Goal: Book appointment/travel/reservation

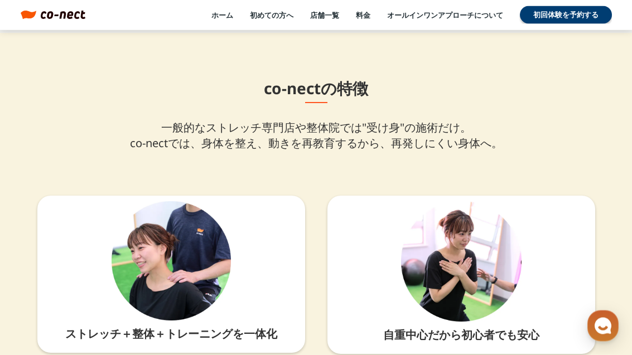
scroll to position [2423, 0]
click at [368, 11] on link "料金" at bounding box center [363, 15] width 15 height 10
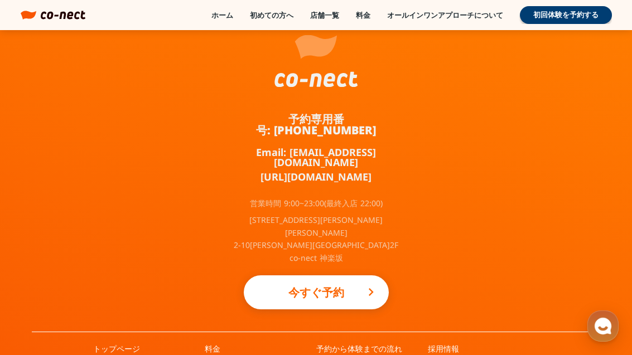
scroll to position [2521, 0]
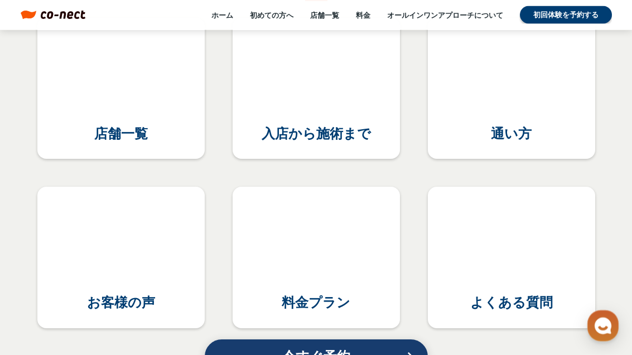
scroll to position [4927, 0]
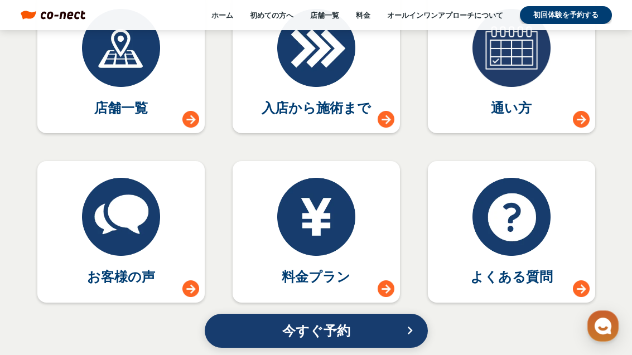
click at [374, 105] on link "入店から施術まで" at bounding box center [316, 63] width 167 height 142
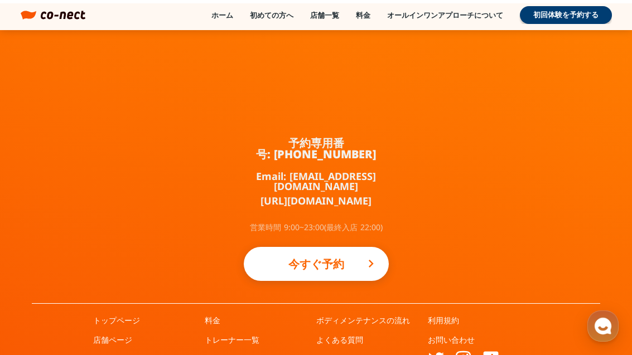
scroll to position [1861, 0]
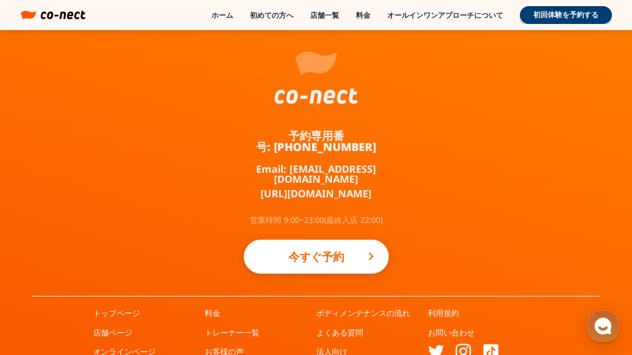
click at [239, 346] on link "お客様の声" at bounding box center [224, 351] width 39 height 11
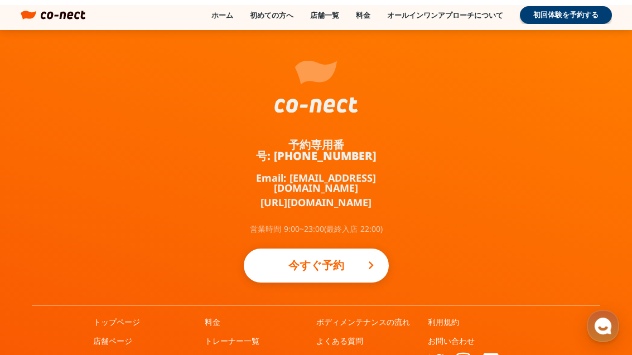
scroll to position [1968, 0]
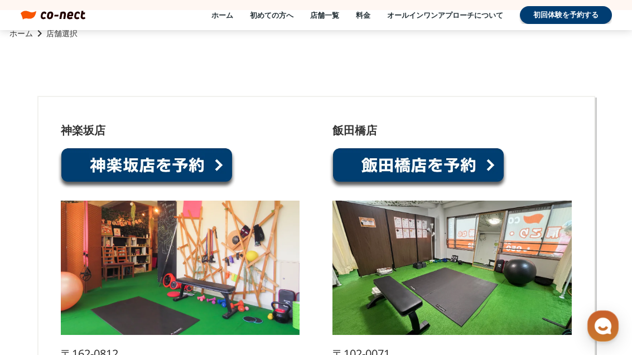
scroll to position [83, 0]
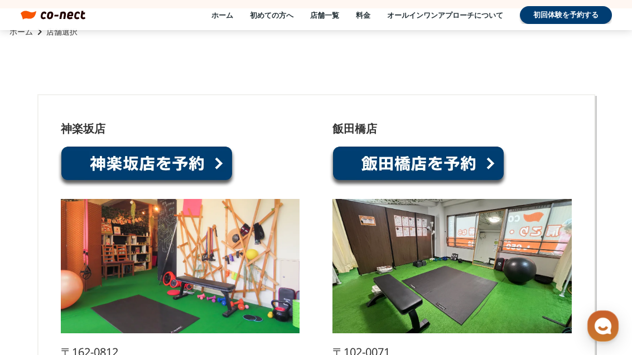
click at [270, 15] on link "初めての方へ" at bounding box center [272, 15] width 44 height 10
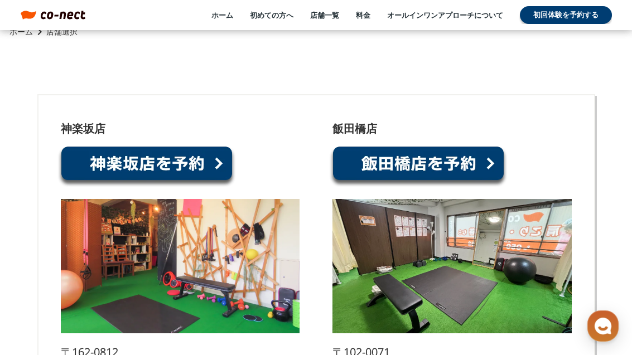
scroll to position [4828, 0]
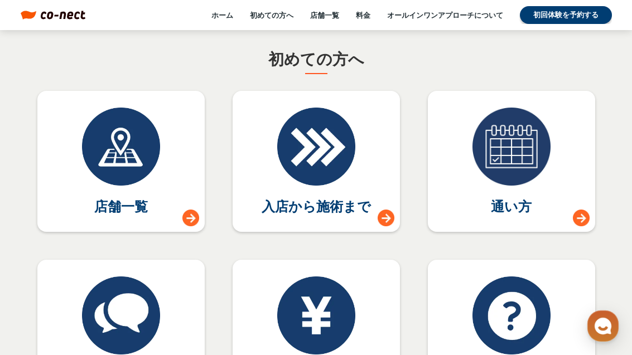
click at [530, 165] on div at bounding box center [511, 147] width 78 height 78
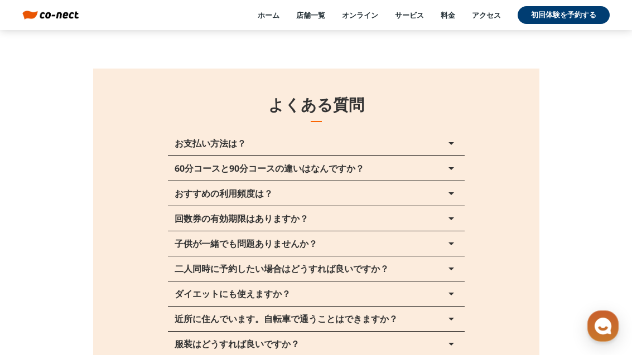
scroll to position [12491, 0]
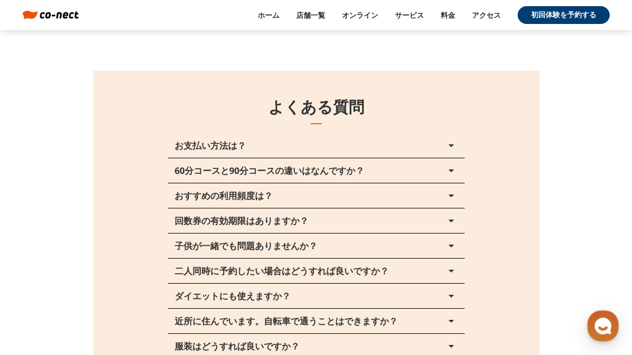
click at [452, 279] on button "二人同時に予約したい場合はどうすれば良いですか？ arrow_drop_up" at bounding box center [316, 271] width 297 height 25
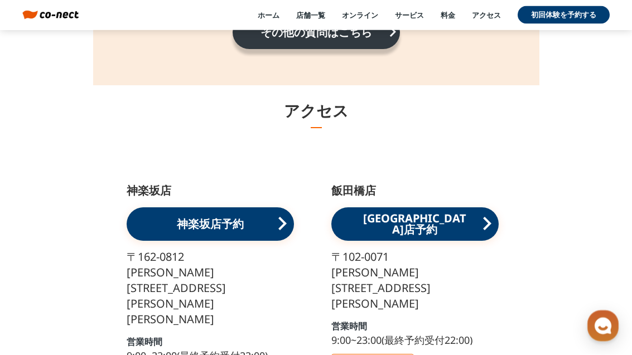
scroll to position [14844, 0]
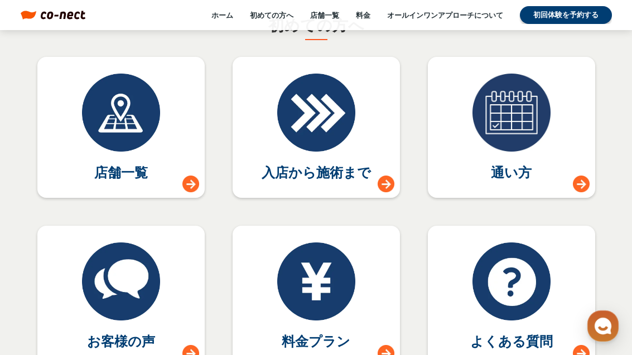
scroll to position [4890, 0]
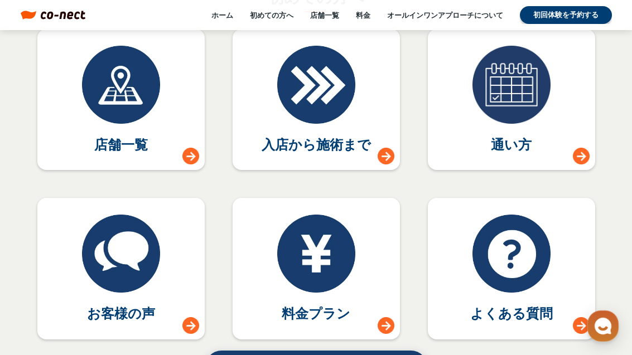
click at [363, 274] on link "料金プラン" at bounding box center [316, 269] width 167 height 142
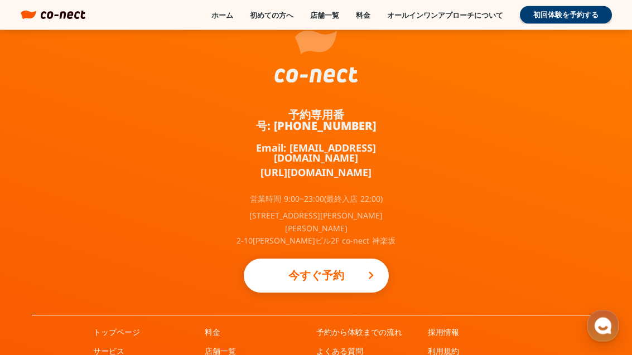
scroll to position [2521, 0]
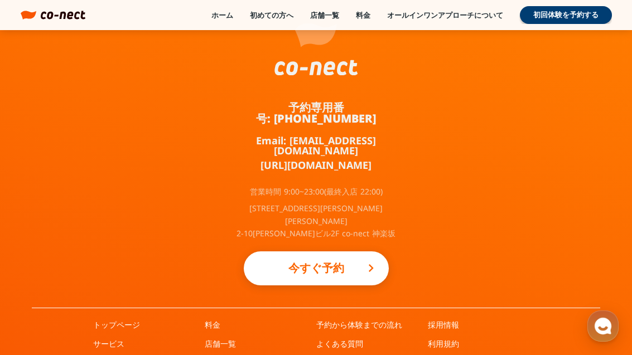
click at [113, 320] on link "トップページ" at bounding box center [116, 325] width 47 height 11
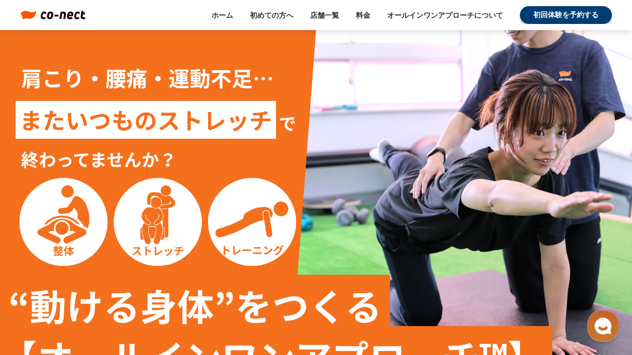
click at [417, 12] on link "オールインワンアプローチについて" at bounding box center [445, 15] width 116 height 10
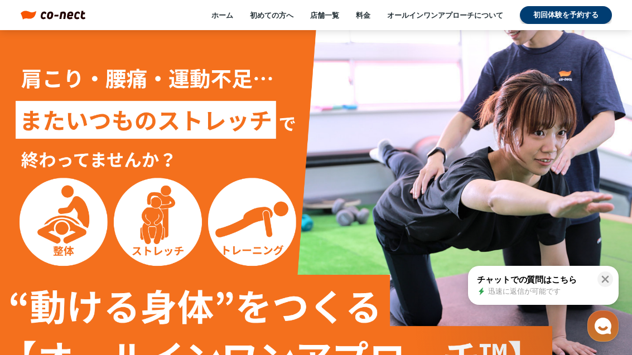
click at [414, 18] on link "初回体験を予約する" at bounding box center [566, 15] width 92 height 18
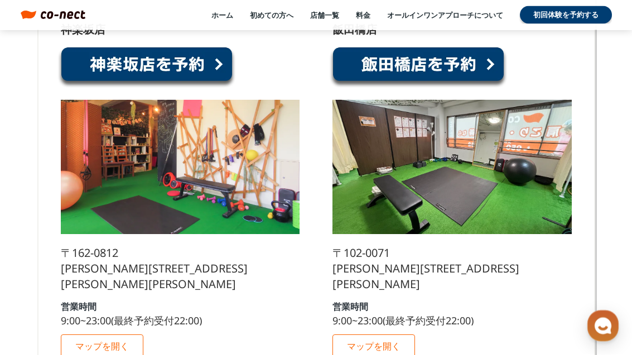
scroll to position [182, 0]
click at [128, 64] on link at bounding box center [146, 67] width 178 height 42
